Goal: Task Accomplishment & Management: Manage account settings

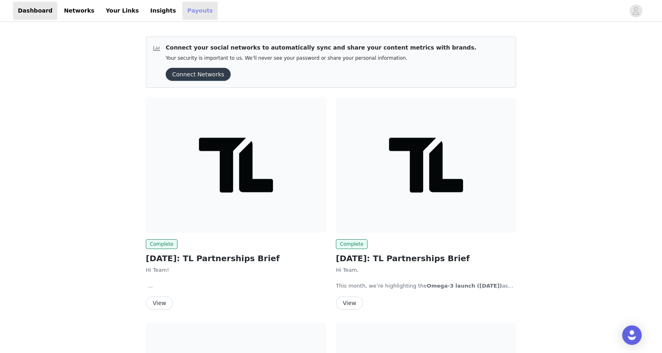
click at [189, 15] on link "Payouts" at bounding box center [199, 11] width 35 height 18
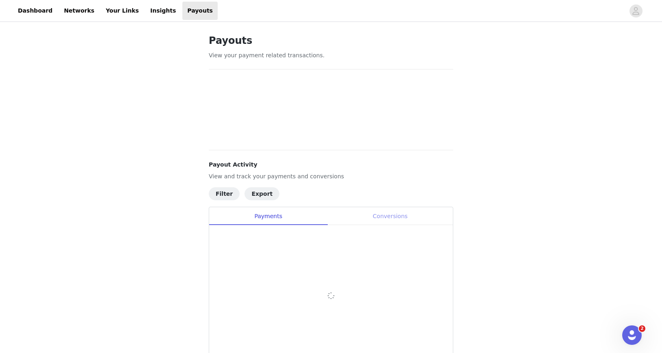
click at [397, 217] on div "Conversions" at bounding box center [390, 216] width 126 height 18
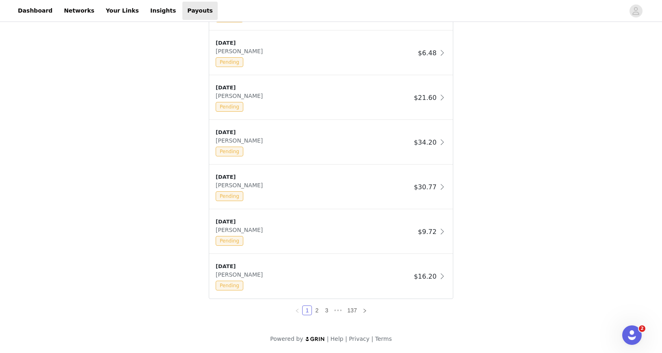
scroll to position [653, 0]
click at [327, 312] on link "3" at bounding box center [326, 310] width 9 height 9
click at [331, 312] on link "4" at bounding box center [331, 310] width 9 height 9
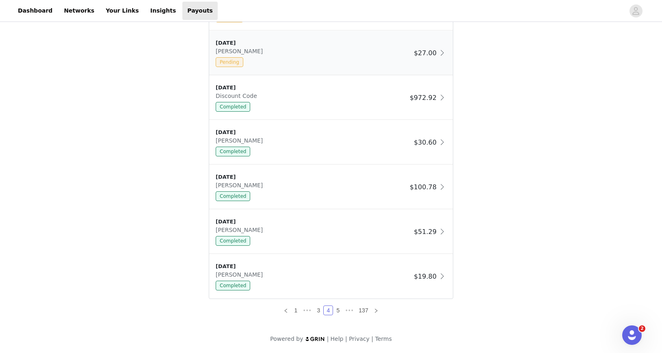
scroll to position [653, 0]
click at [293, 310] on link "1" at bounding box center [295, 310] width 9 height 9
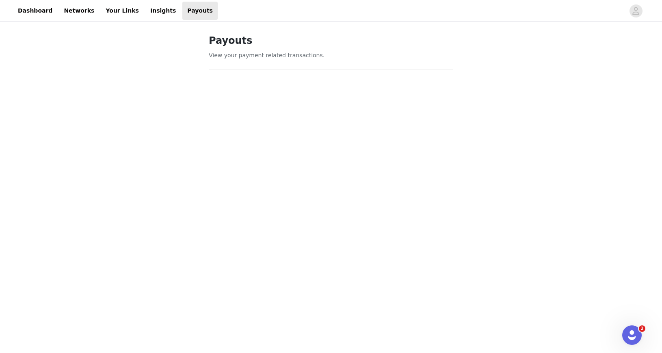
scroll to position [0, 0]
